Goal: Task Accomplishment & Management: Manage account settings

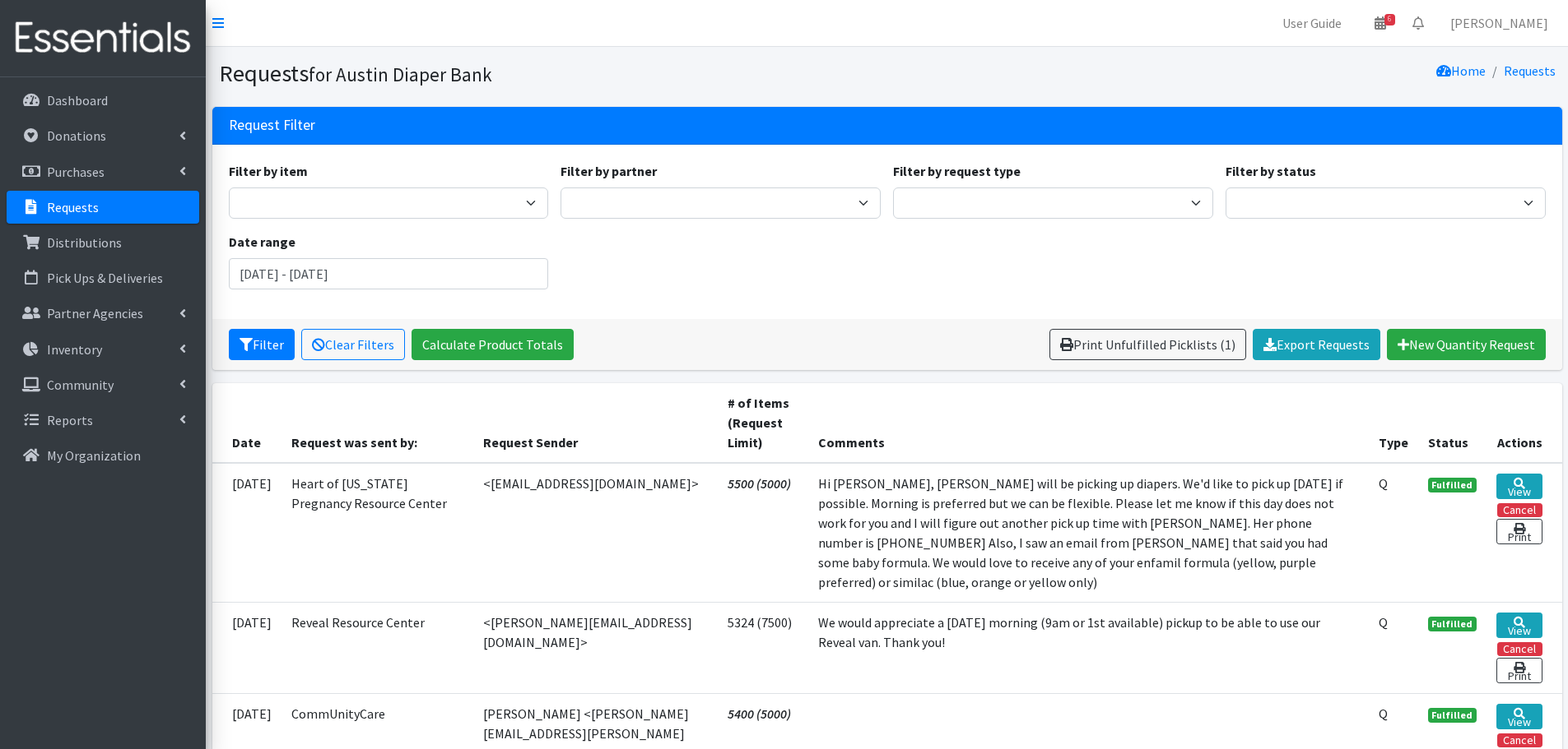
click at [70, 211] on p "Requests" at bounding box center [73, 207] width 52 height 16
click at [69, 211] on p "Requests" at bounding box center [73, 207] width 52 height 16
click at [65, 209] on p "Requests" at bounding box center [73, 207] width 52 height 16
click at [61, 202] on p "Requests" at bounding box center [73, 207] width 52 height 16
click at [59, 200] on p "Requests" at bounding box center [73, 207] width 52 height 16
